Goal: Navigation & Orientation: Find specific page/section

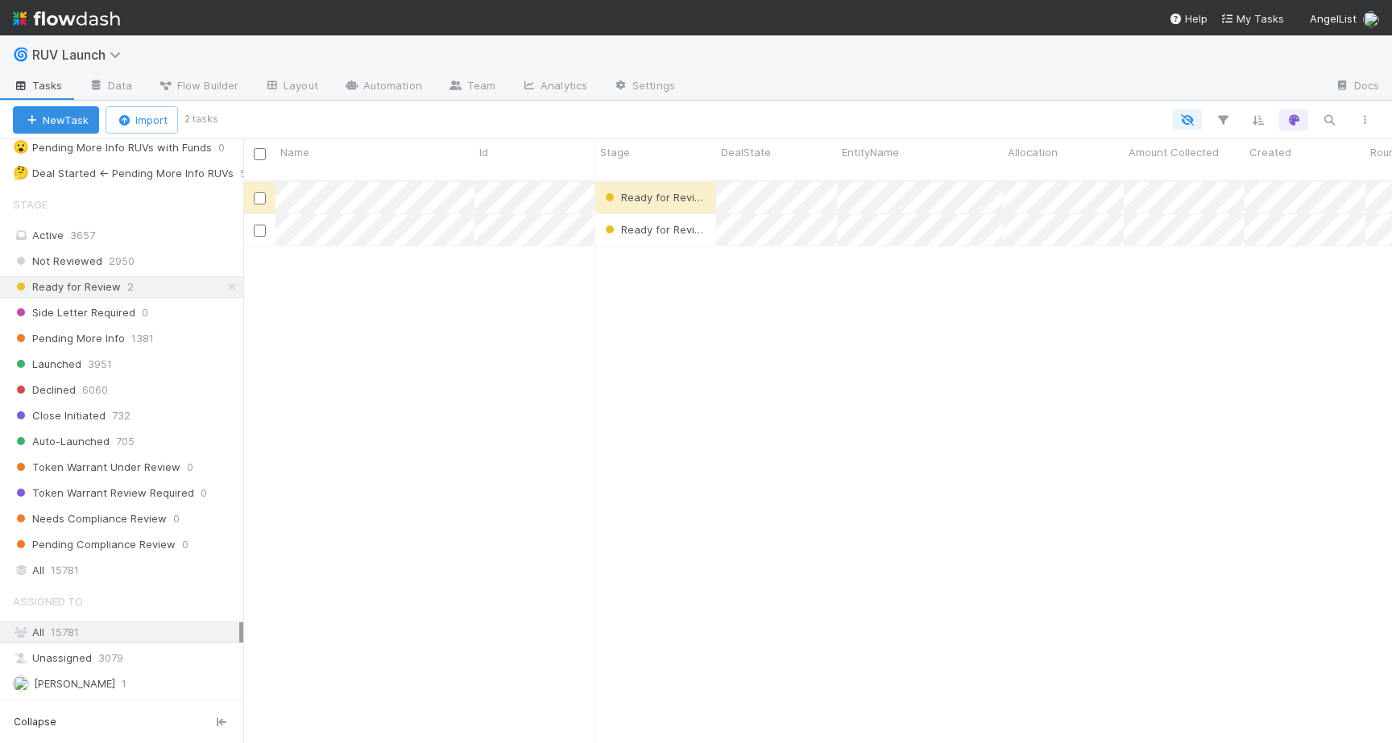
scroll to position [383, 0]
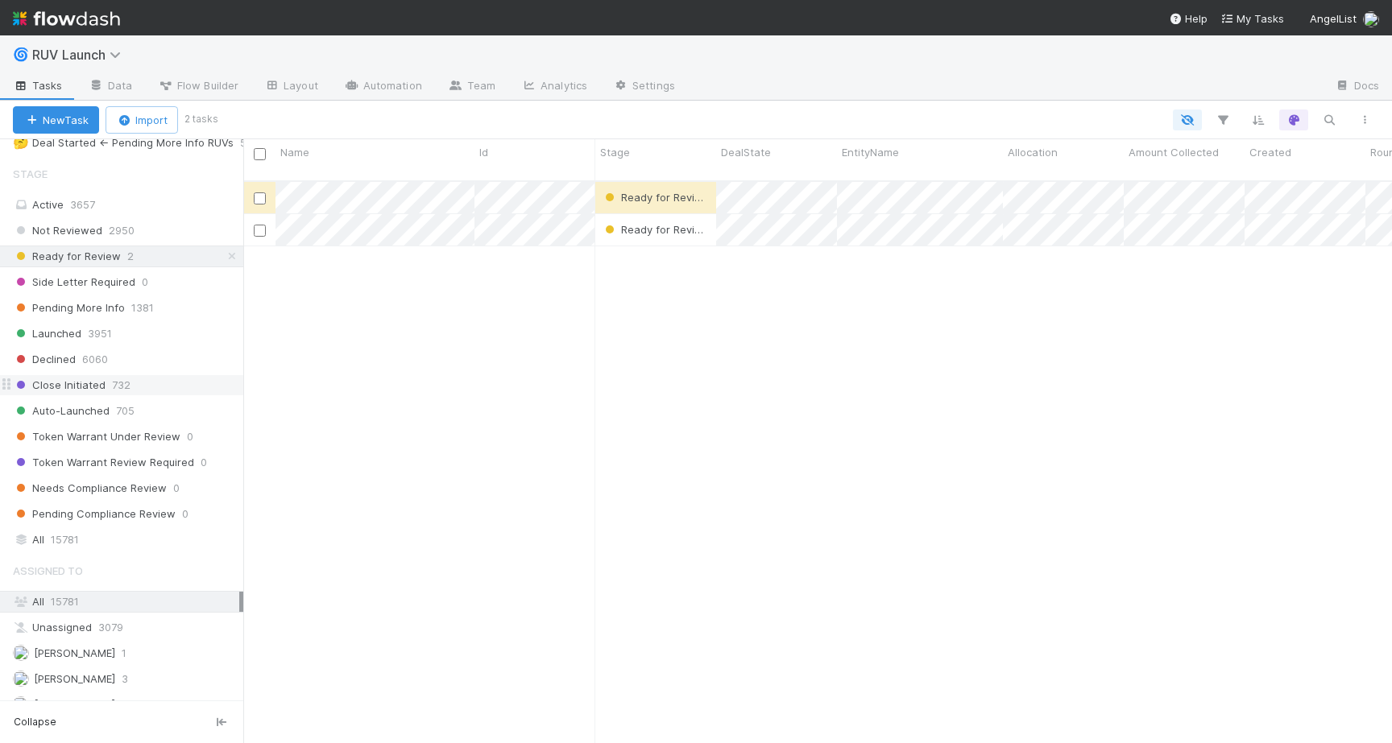
click at [114, 395] on div "Close Initiated 732" at bounding box center [121, 386] width 243 height 22
click at [114, 404] on div "Auto-Launched 705" at bounding box center [128, 411] width 230 height 20
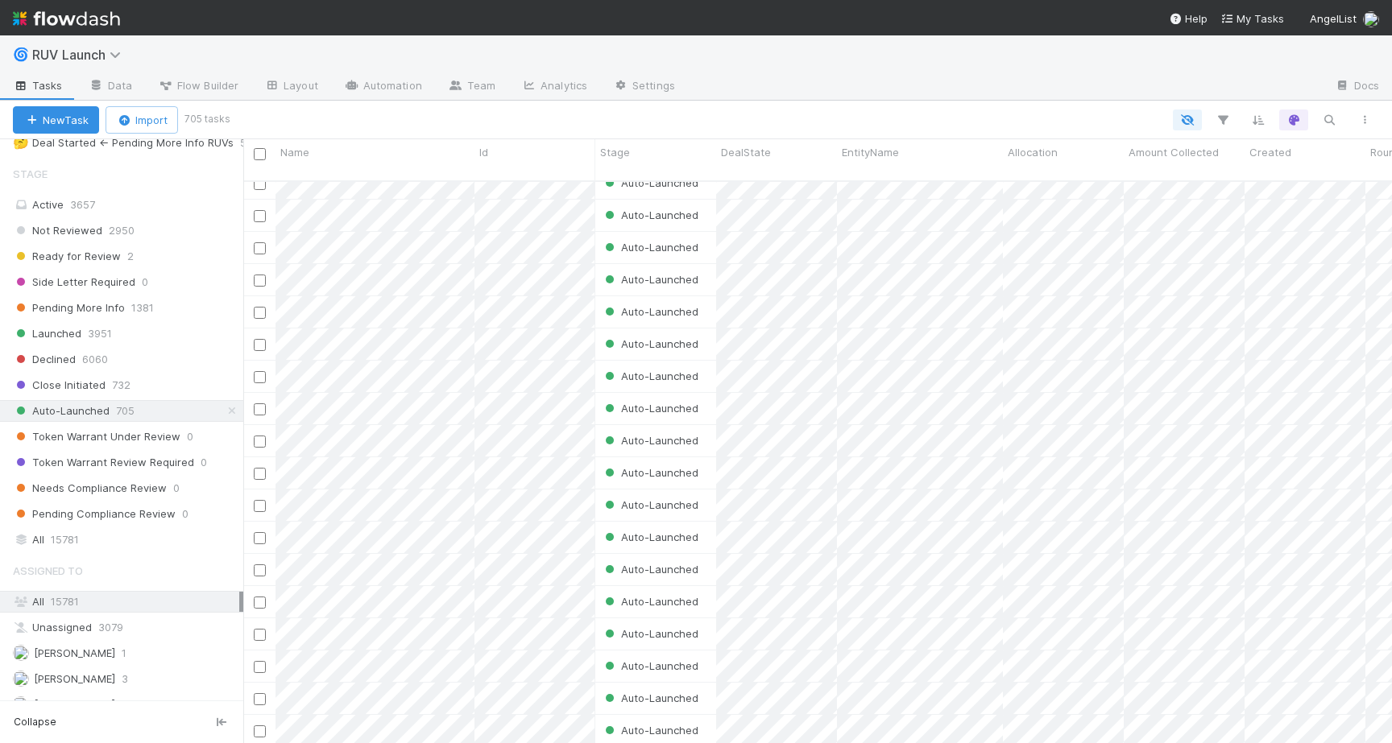
scroll to position [145, 0]
click at [414, 46] on div "🌀 RUV Launch" at bounding box center [696, 54] width 1392 height 39
